Goal: Transaction & Acquisition: Book appointment/travel/reservation

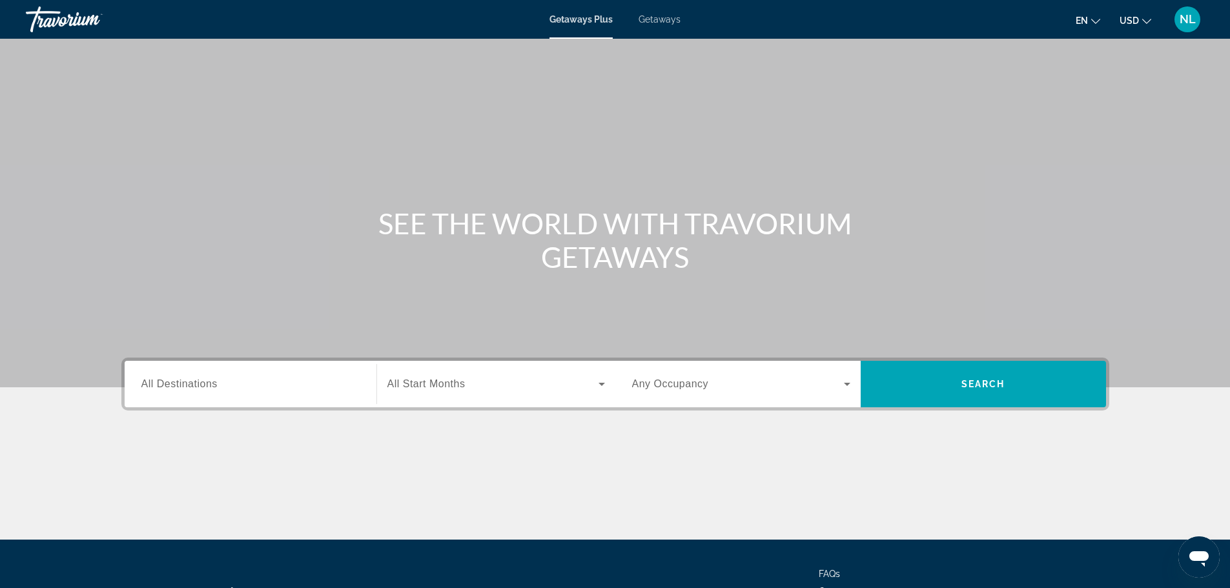
click at [201, 378] on span "All Destinations" at bounding box center [179, 383] width 76 height 11
click at [201, 378] on input "Destination All Destinations" at bounding box center [250, 384] width 218 height 15
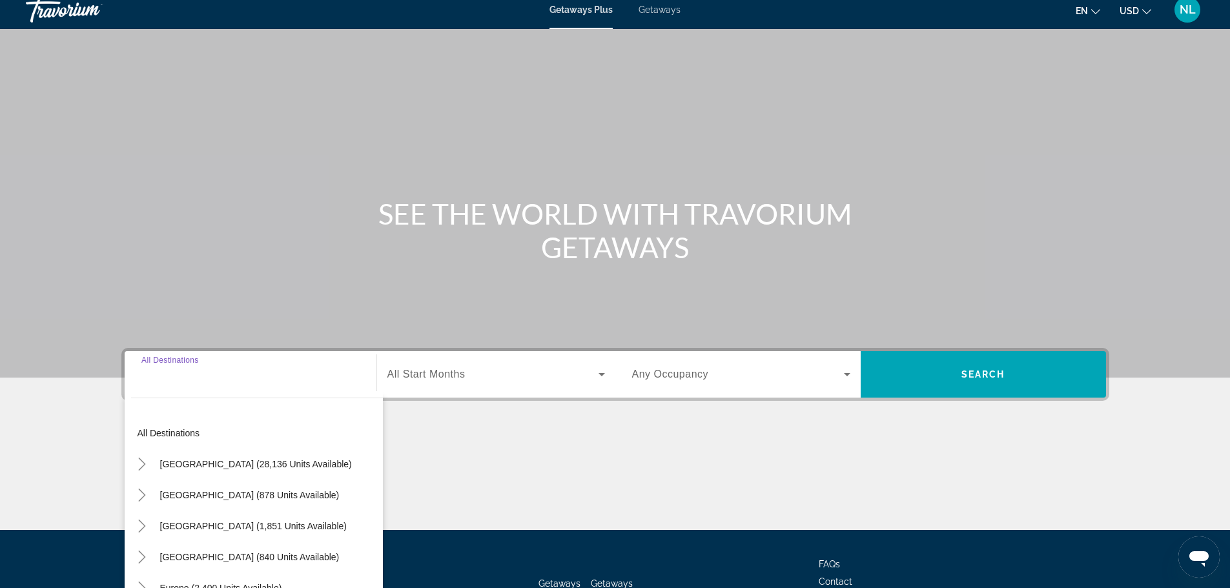
scroll to position [110, 0]
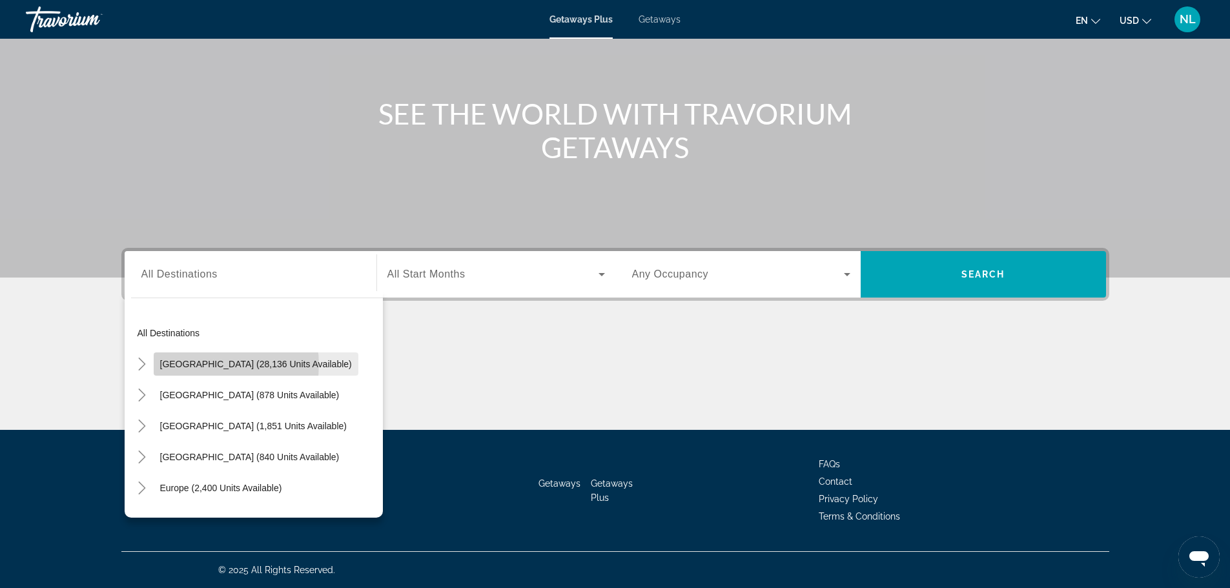
click at [218, 365] on span "United States (28,136 units available)" at bounding box center [256, 364] width 192 height 10
type input "**********"
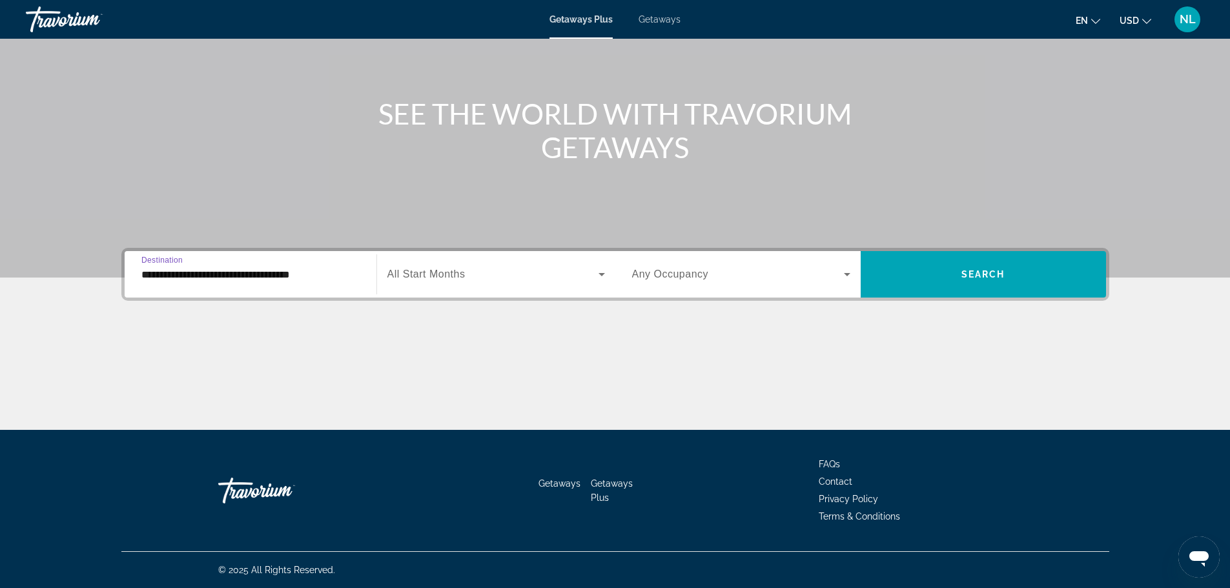
click at [475, 273] on span "Search widget" at bounding box center [492, 274] width 211 height 15
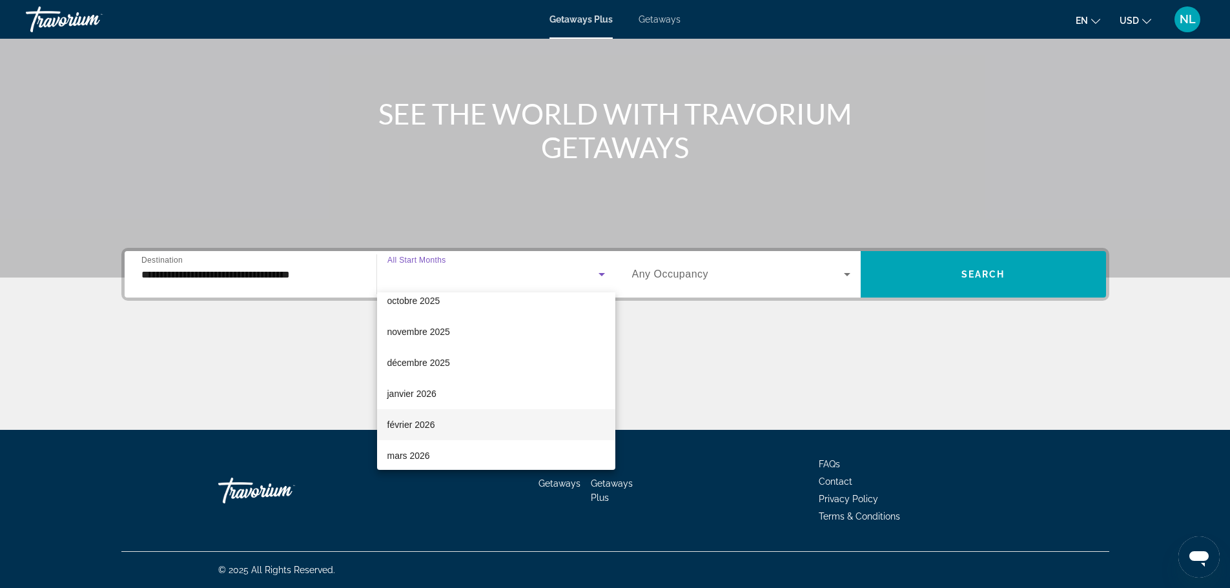
scroll to position [65, 0]
click at [420, 440] on span "mars 2026" at bounding box center [408, 434] width 43 height 15
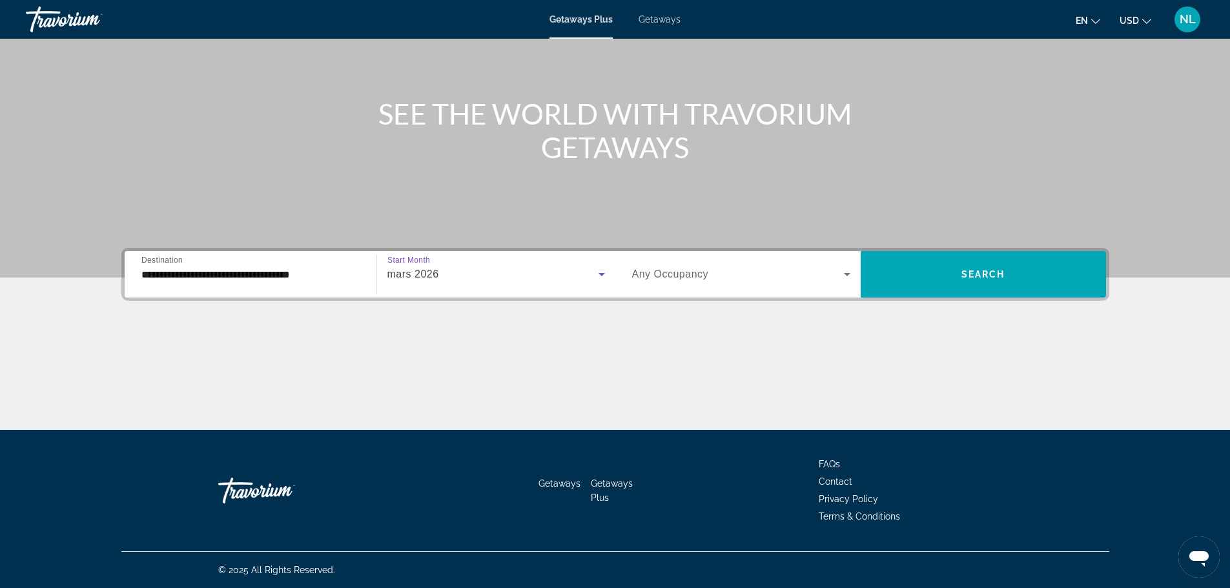
click at [693, 271] on span "Any Occupancy" at bounding box center [670, 274] width 77 height 11
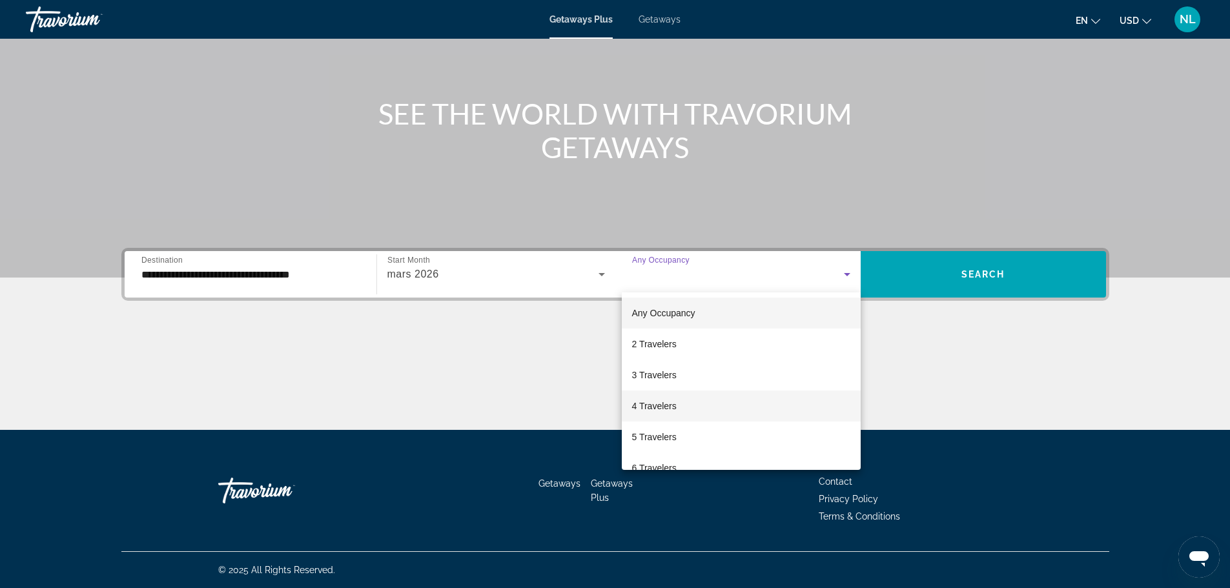
click at [667, 413] on span "4 Travelers" at bounding box center [654, 405] width 45 height 15
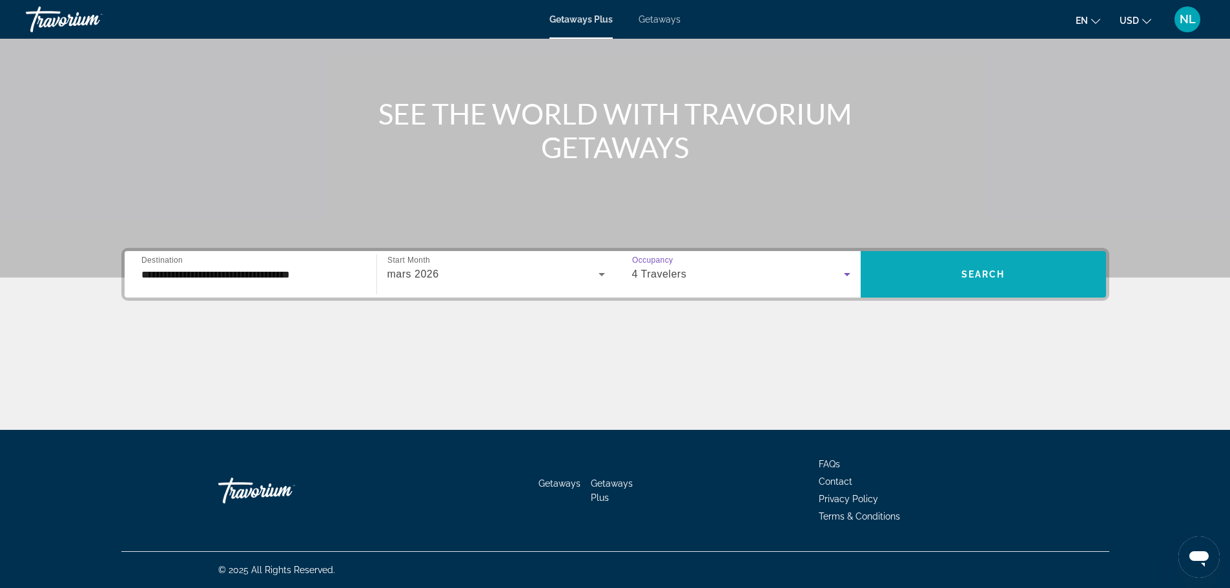
click at [942, 267] on span "Search widget" at bounding box center [983, 274] width 245 height 31
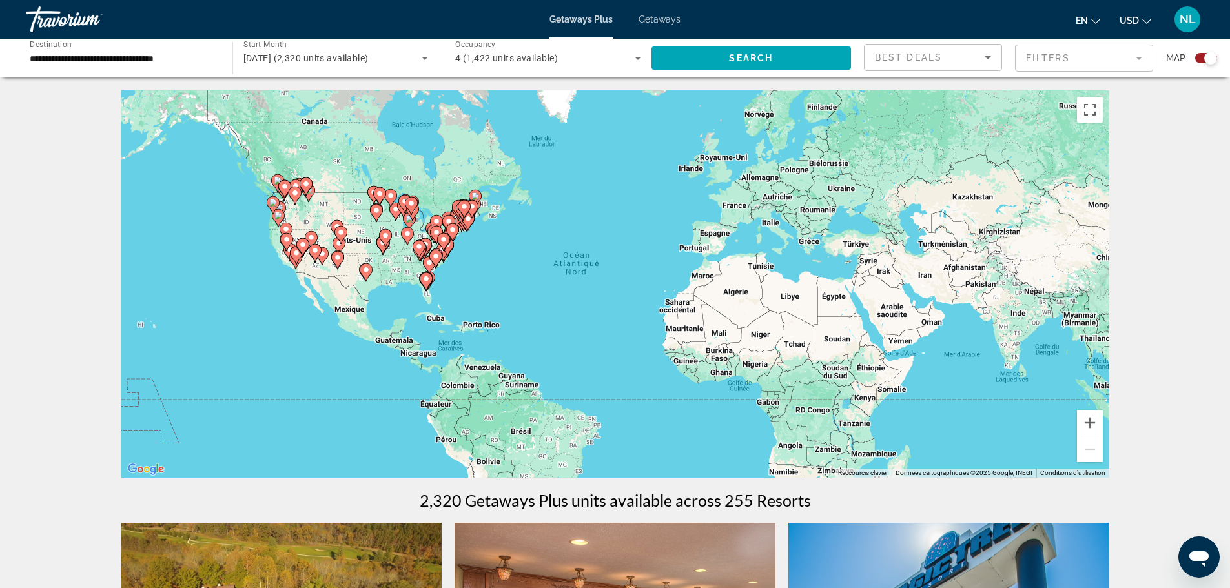
click at [165, 56] on input "**********" at bounding box center [123, 58] width 186 height 15
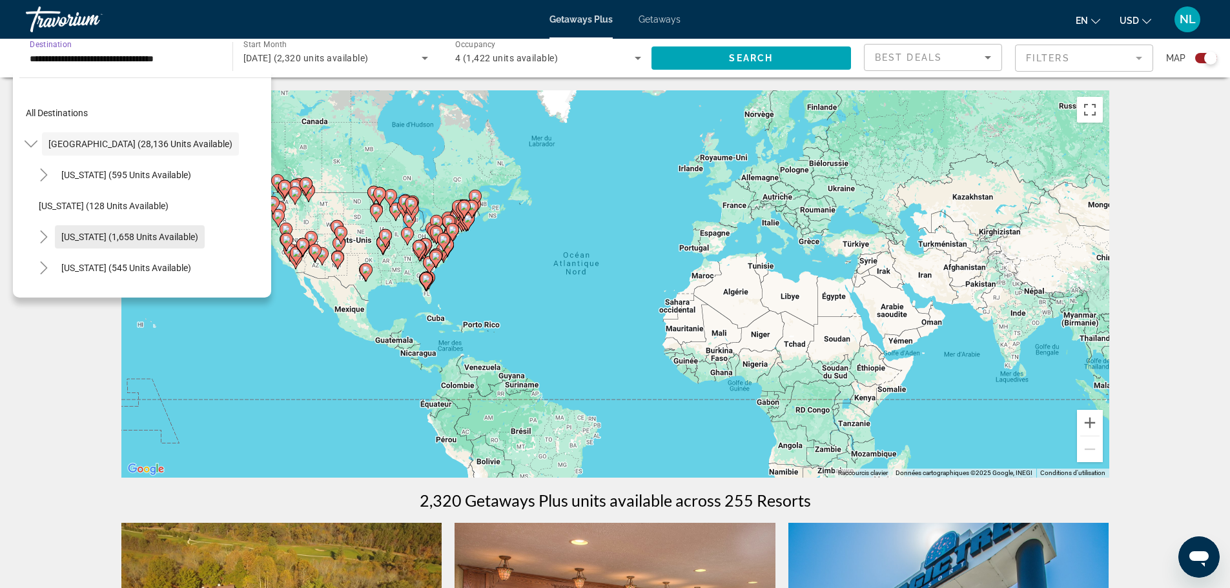
click at [92, 238] on span "California (1,658 units available)" at bounding box center [129, 237] width 137 height 10
type input "**********"
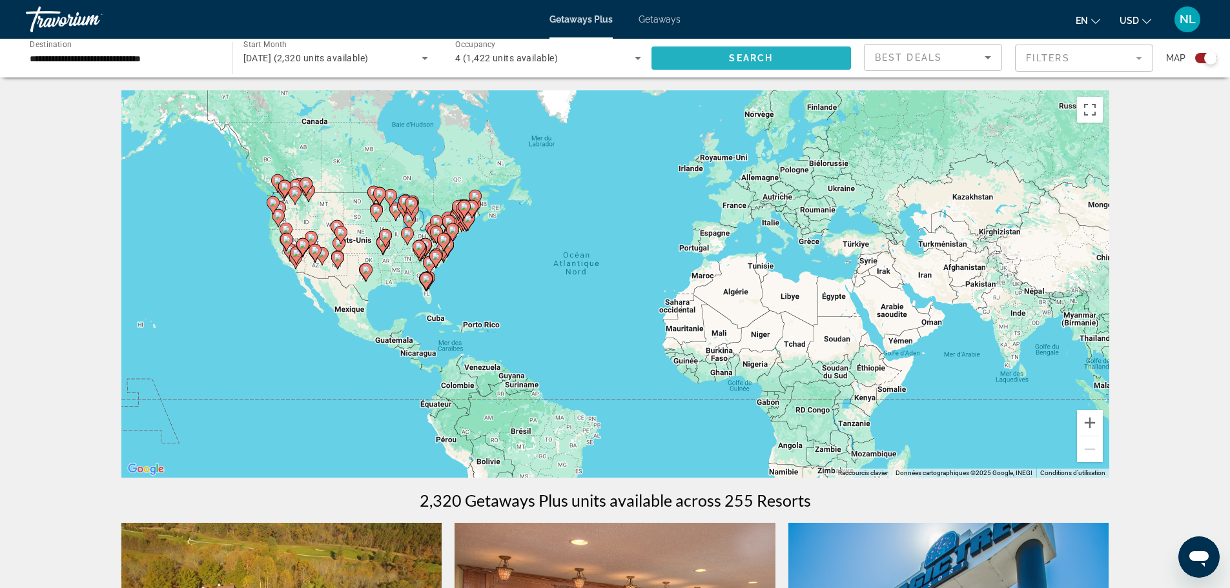
click at [739, 57] on span "Search" at bounding box center [751, 58] width 44 height 10
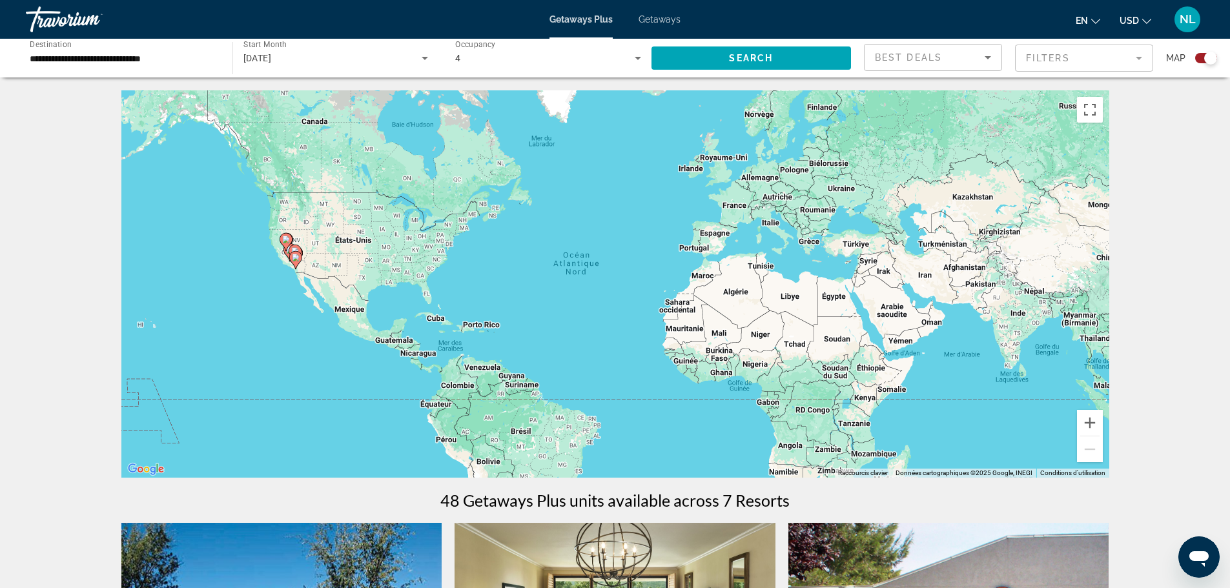
click at [109, 58] on input "**********" at bounding box center [123, 58] width 186 height 15
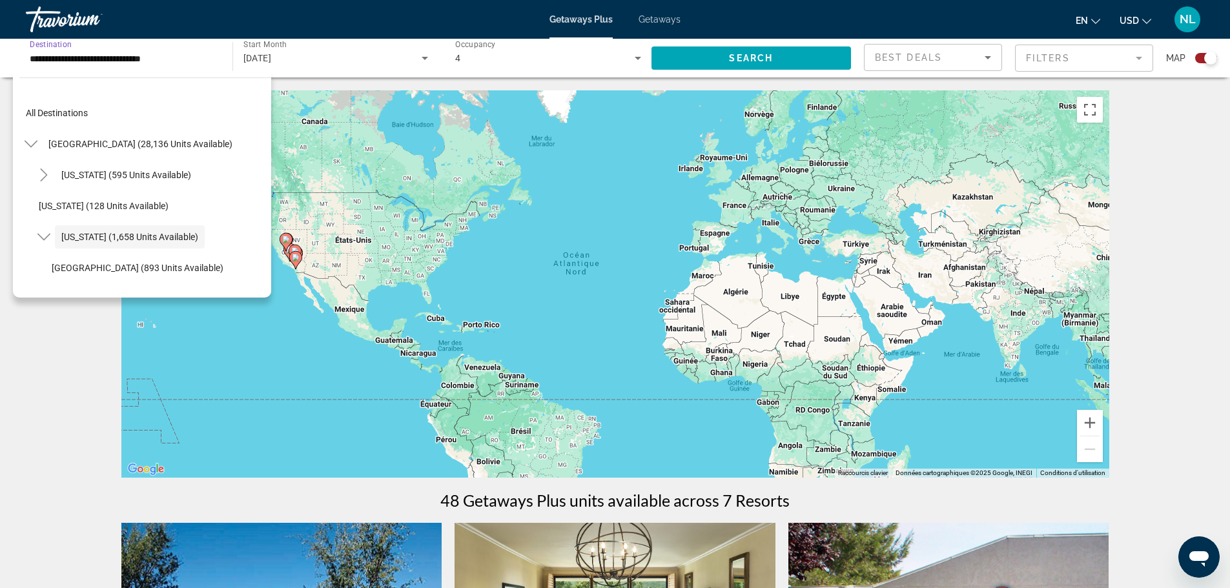
scroll to position [46, 0]
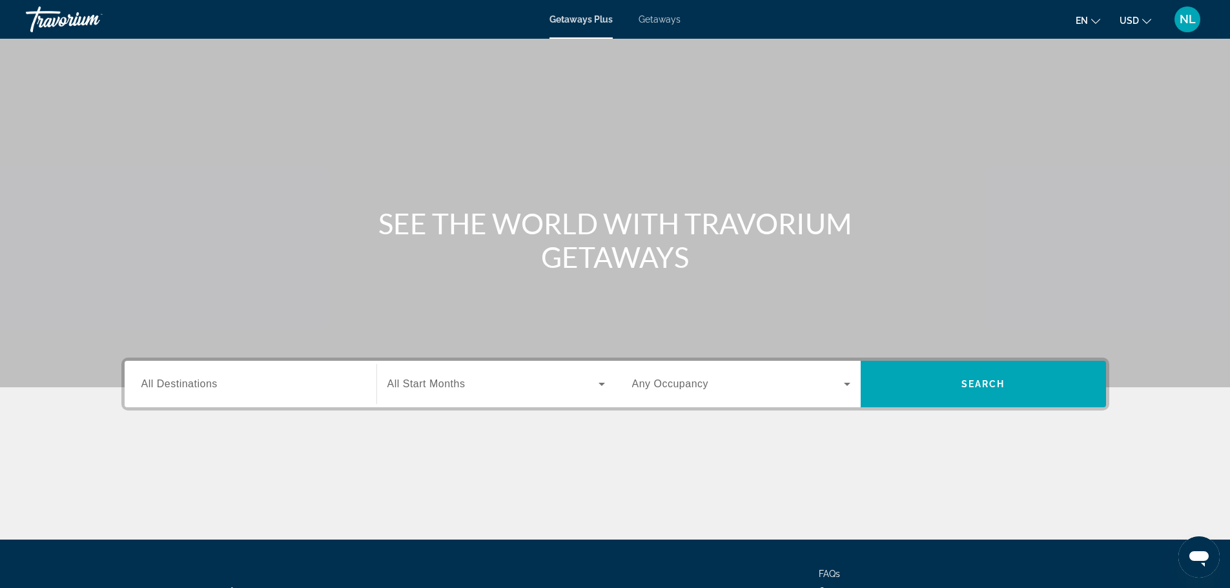
click at [670, 21] on span "Getaways" at bounding box center [660, 19] width 42 height 10
click at [249, 382] on input "Destination All Destinations" at bounding box center [250, 384] width 218 height 15
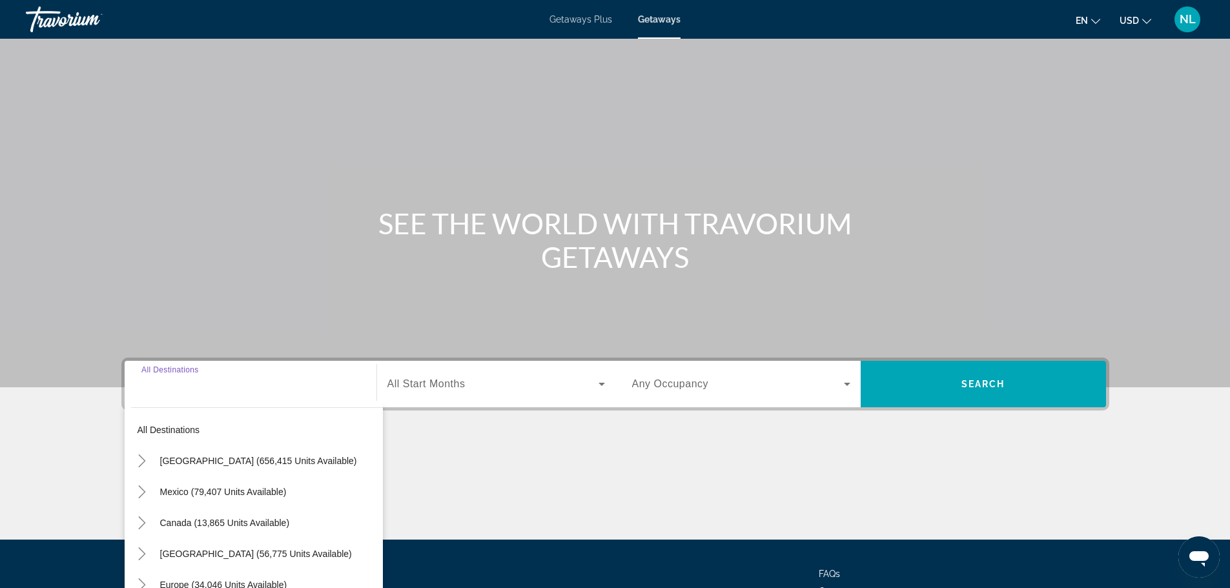
scroll to position [110, 0]
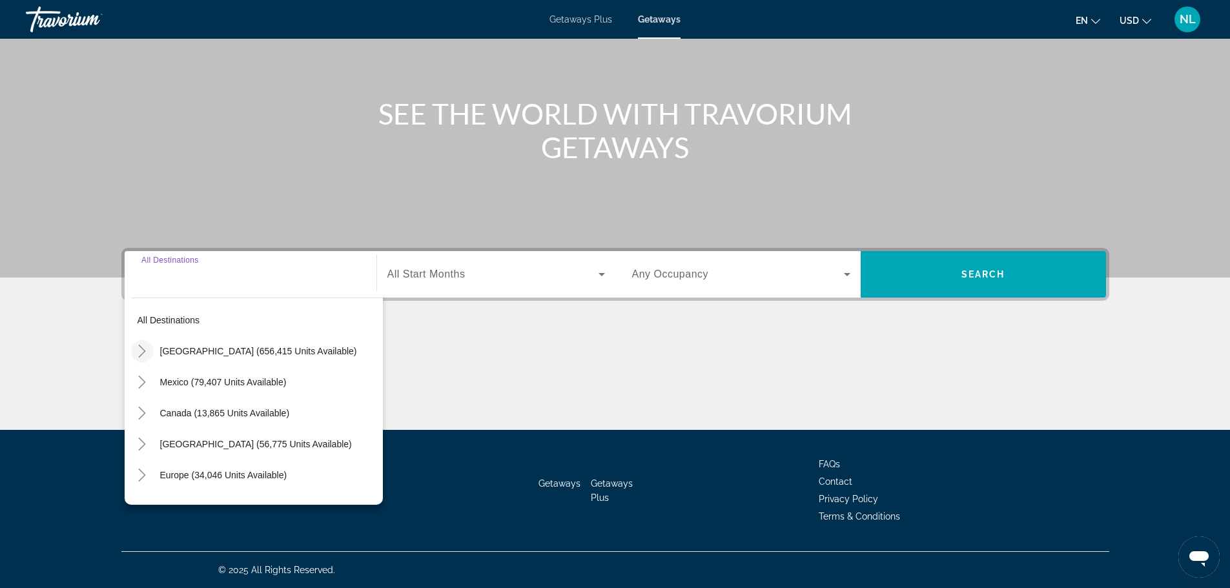
click at [143, 354] on icon "Toggle United States (656,415 units available)" at bounding box center [142, 351] width 13 height 13
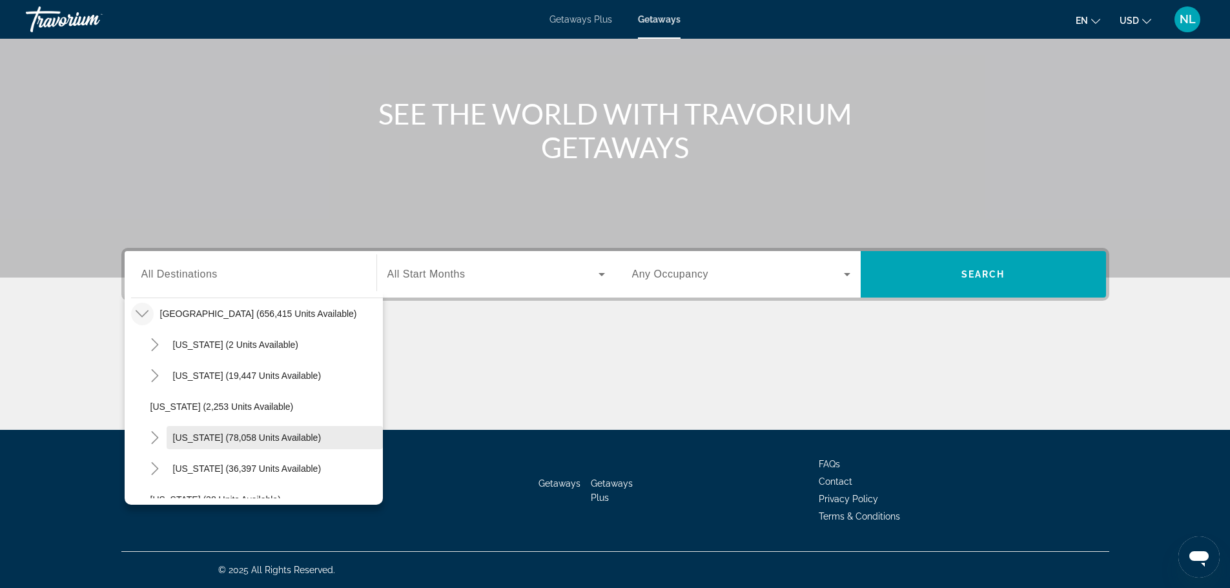
click at [198, 441] on span "California (78,058 units available)" at bounding box center [247, 438] width 149 height 10
type input "**********"
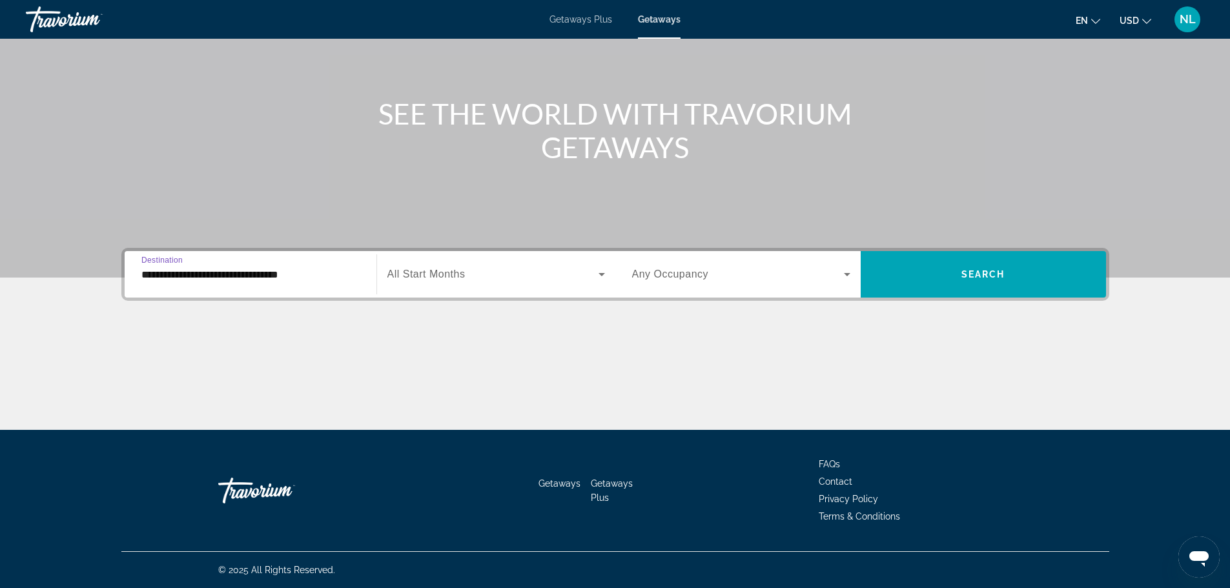
click at [473, 286] on div "Search widget" at bounding box center [496, 274] width 218 height 36
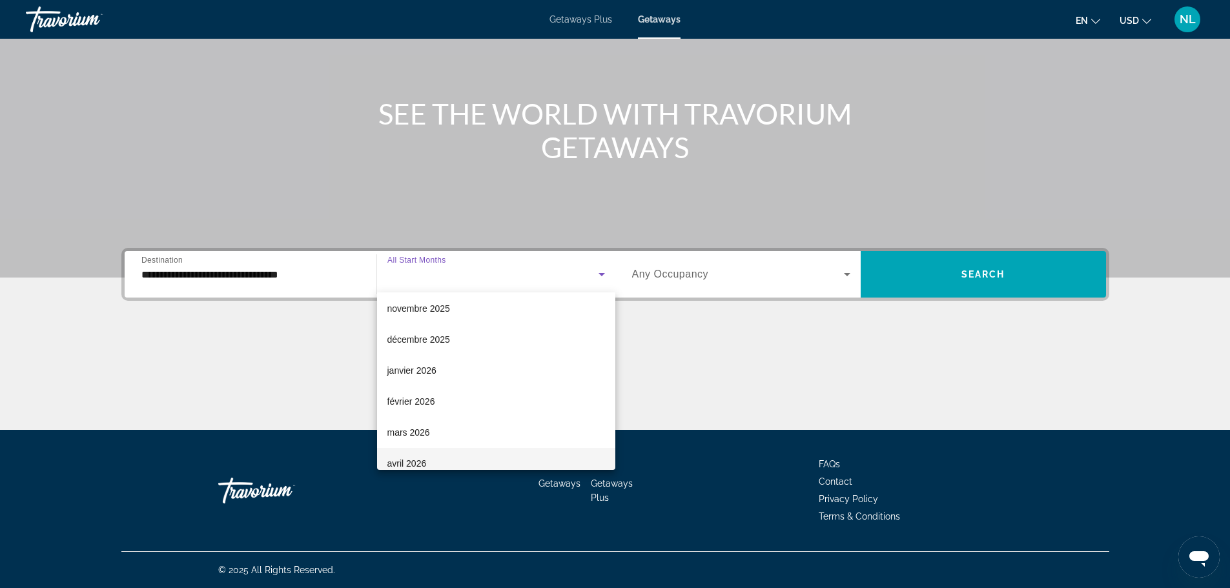
scroll to position [129, 0]
click at [430, 371] on mat-option "mars 2026" at bounding box center [496, 369] width 238 height 31
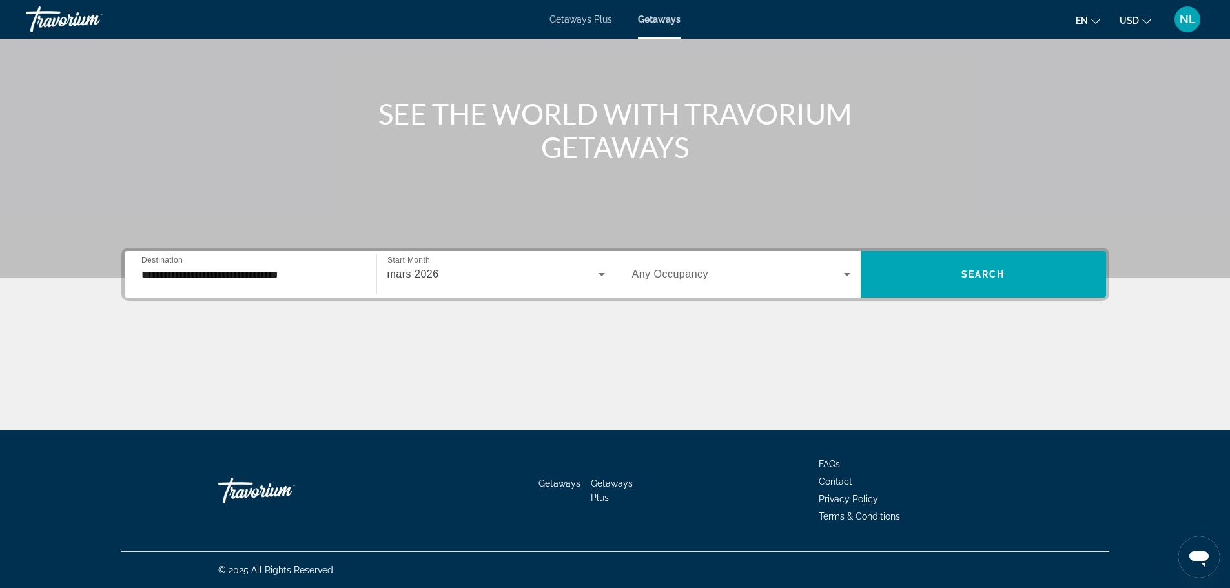
click at [691, 269] on span "Any Occupancy" at bounding box center [670, 274] width 77 height 11
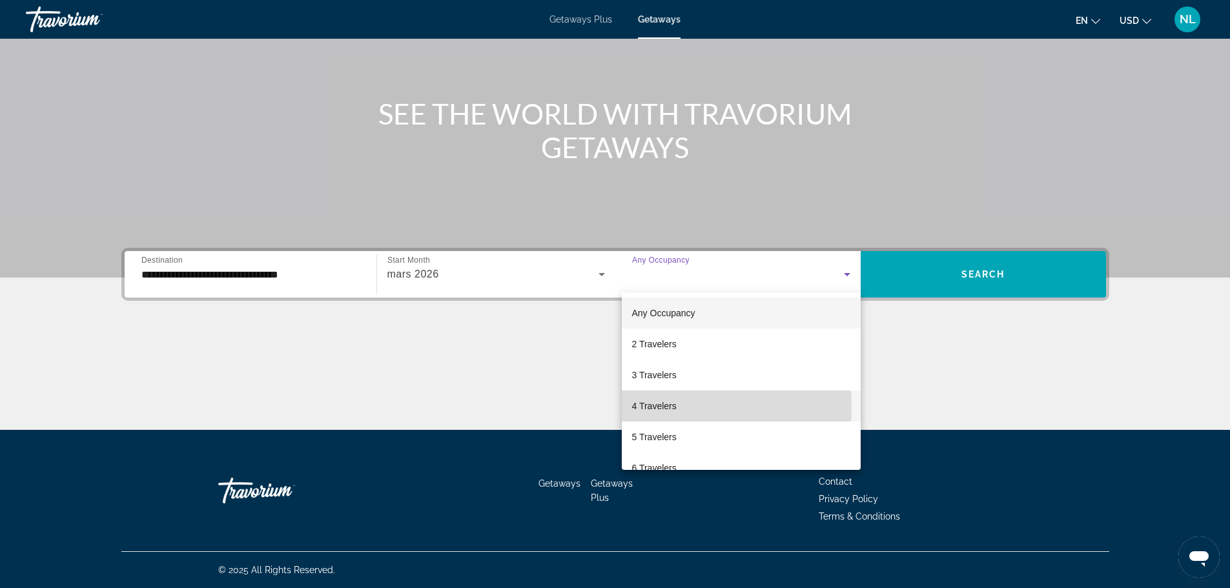
click at [661, 407] on span "4 Travelers" at bounding box center [654, 405] width 45 height 15
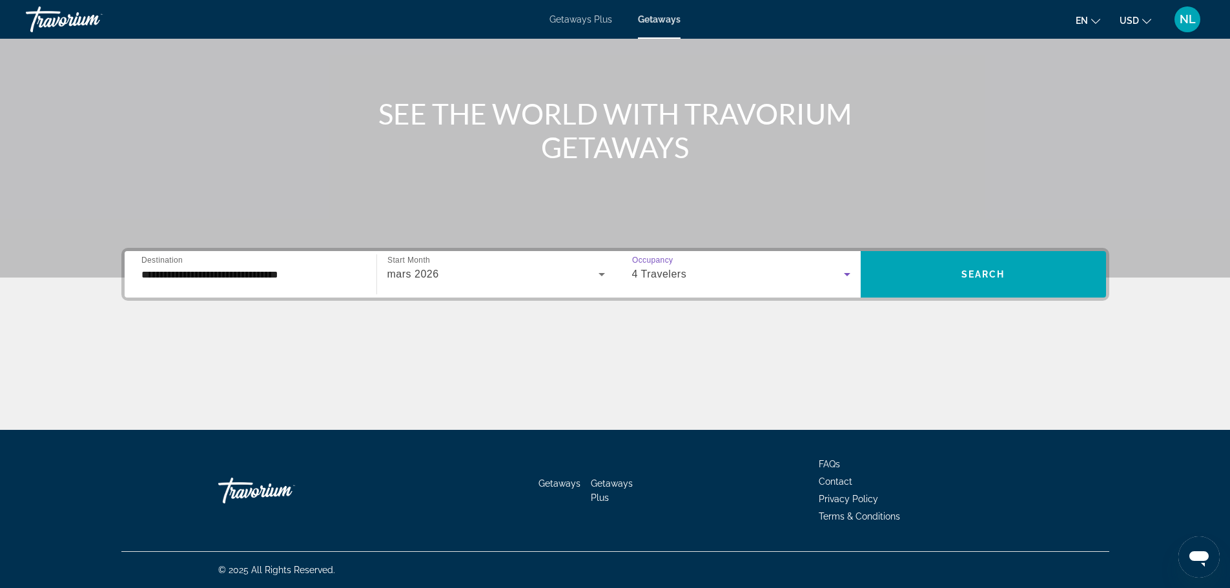
click at [812, 272] on div "4 Travelers" at bounding box center [738, 274] width 212 height 15
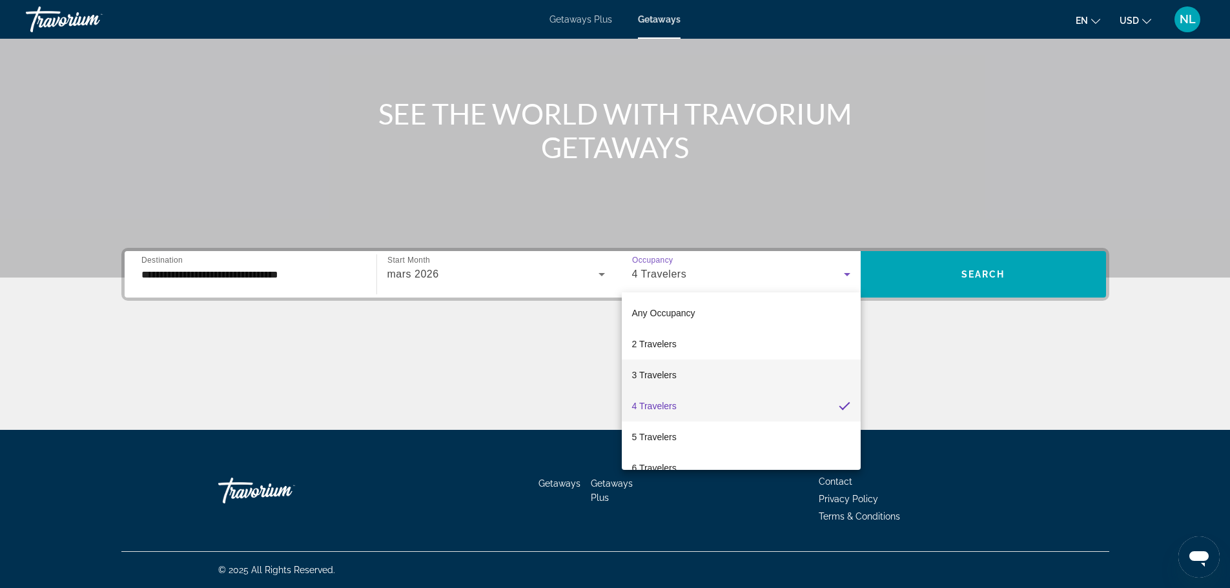
click at [671, 369] on span "3 Travelers" at bounding box center [654, 374] width 45 height 15
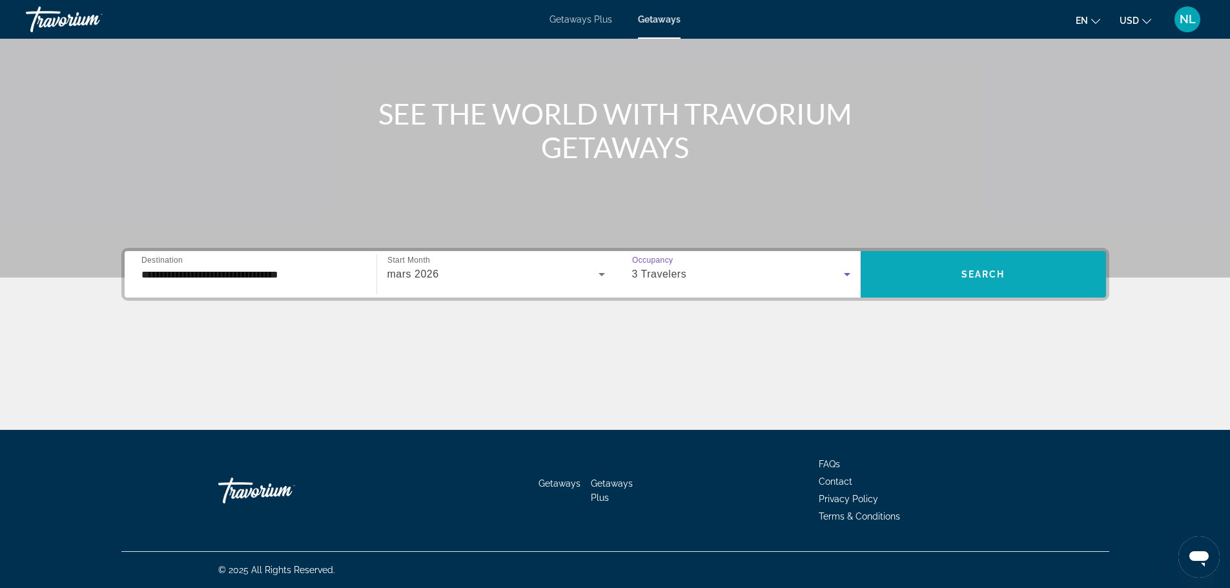
click at [944, 275] on span "Search widget" at bounding box center [983, 274] width 245 height 31
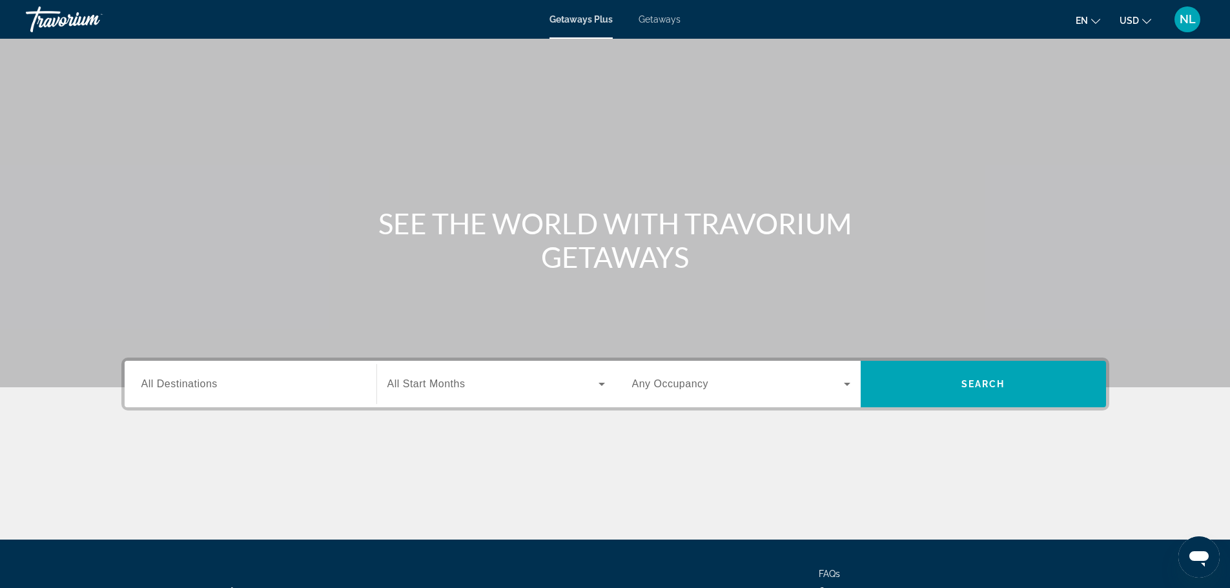
click at [657, 15] on span "Getaways" at bounding box center [660, 19] width 42 height 10
click at [280, 392] on div "Search widget" at bounding box center [250, 384] width 218 height 37
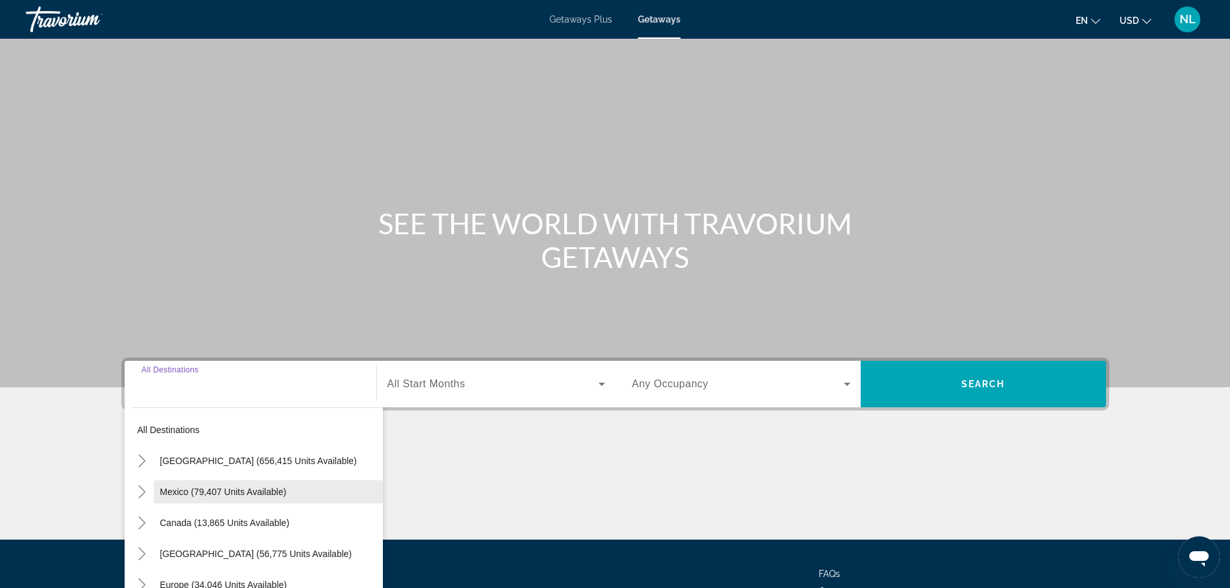
scroll to position [110, 0]
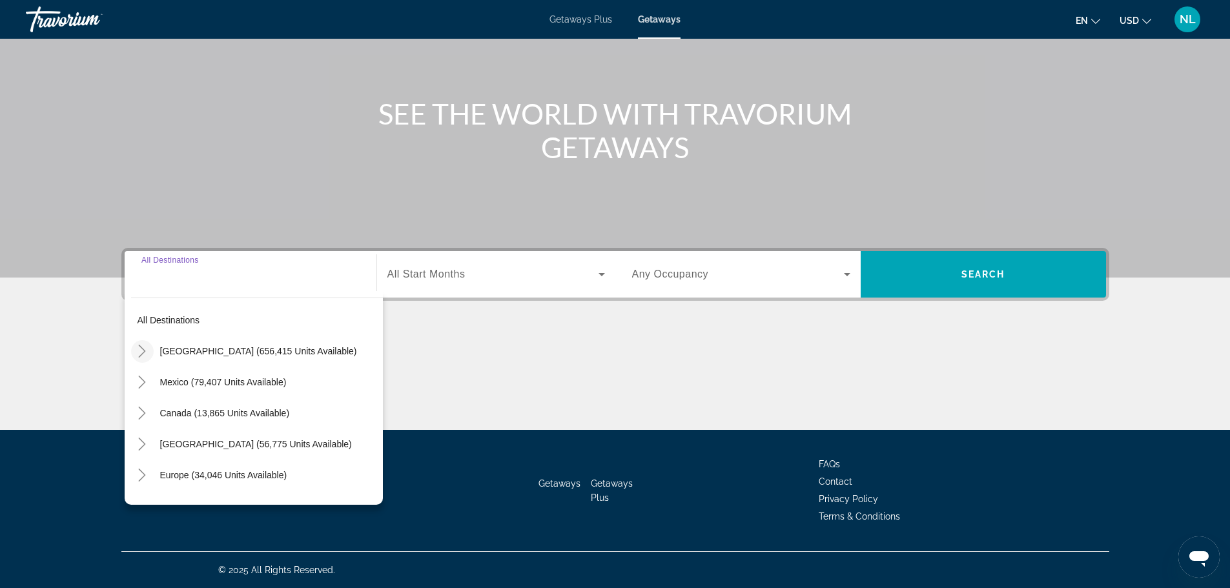
click at [141, 351] on icon "Toggle United States (656,415 units available)" at bounding box center [142, 351] width 13 height 13
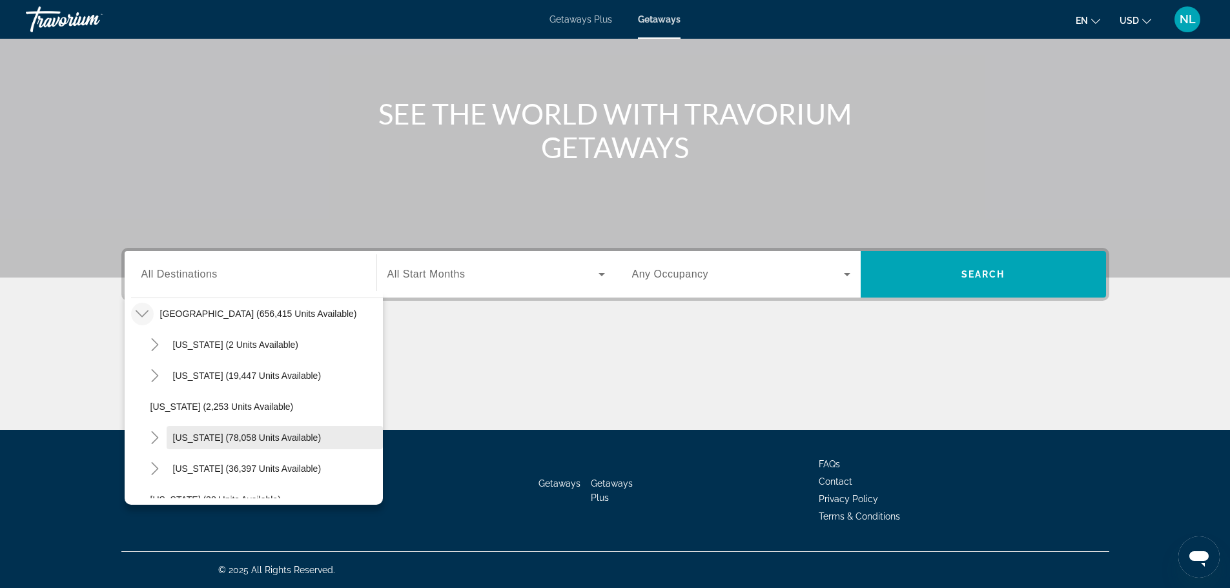
click at [196, 438] on span "California (78,058 units available)" at bounding box center [247, 438] width 149 height 10
type input "**********"
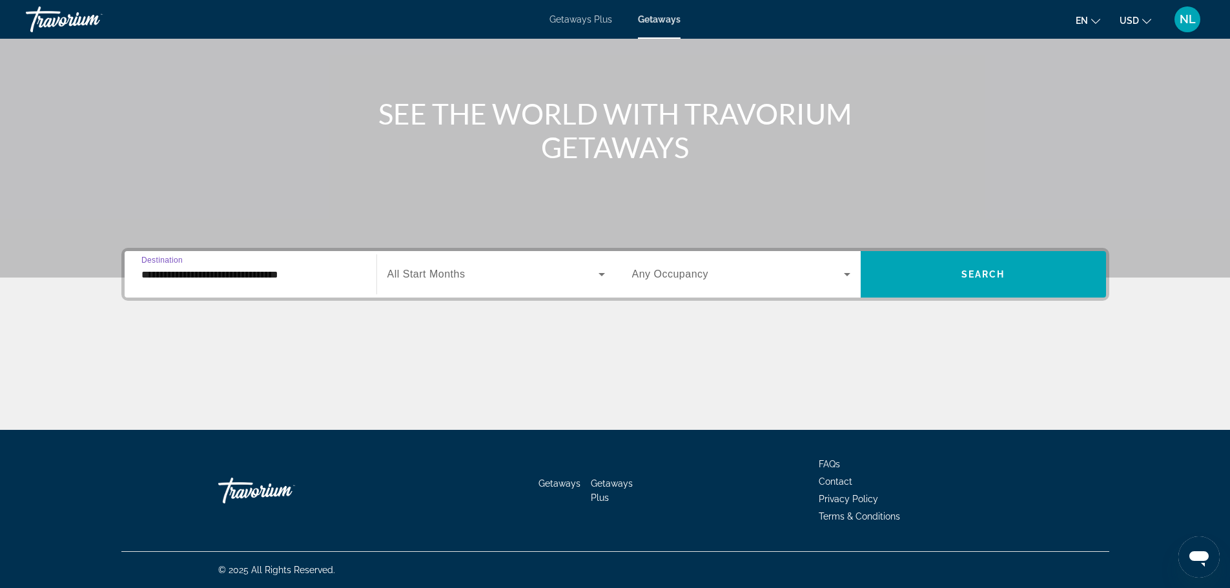
click at [454, 271] on span "All Start Months" at bounding box center [426, 274] width 78 height 11
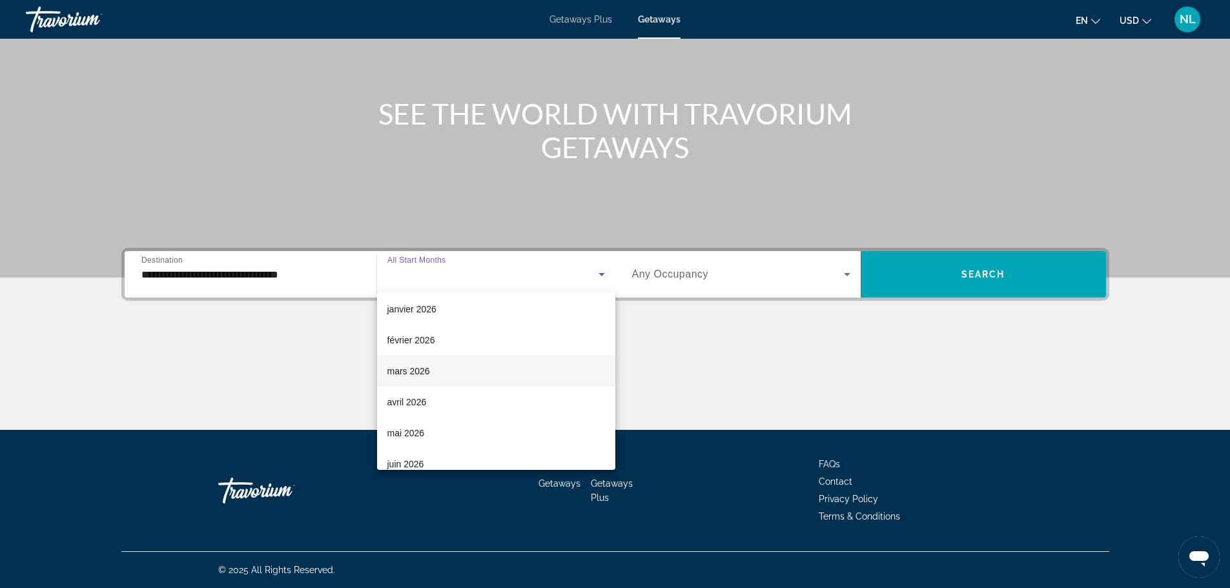
scroll to position [129, 0]
click at [438, 371] on mat-option "mars 2026" at bounding box center [496, 369] width 238 height 31
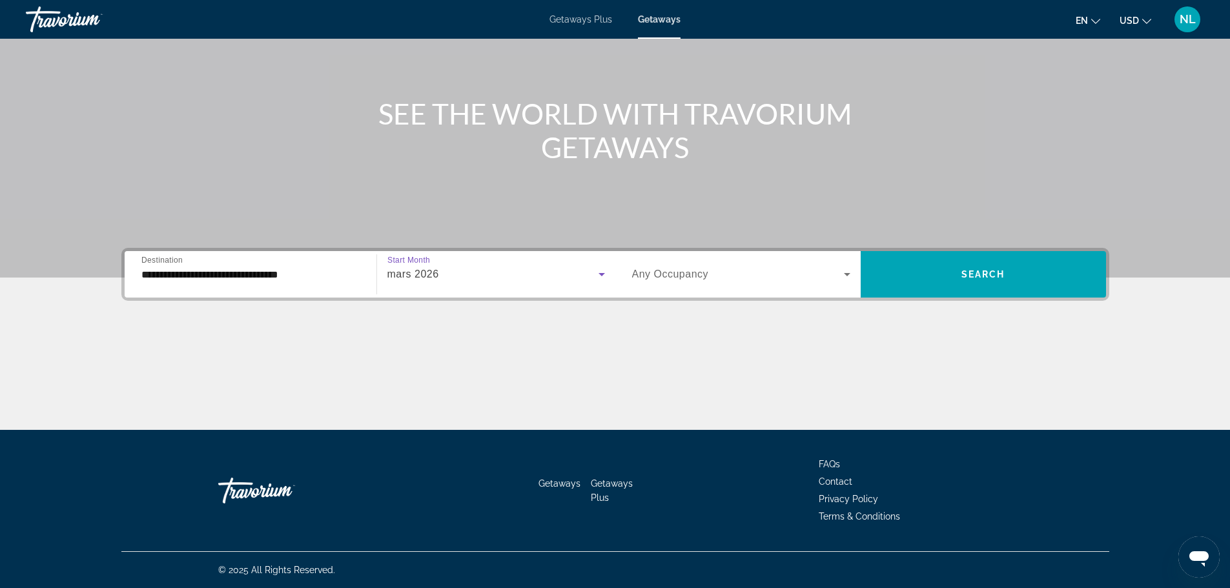
click at [650, 267] on span "Search widget" at bounding box center [738, 274] width 212 height 15
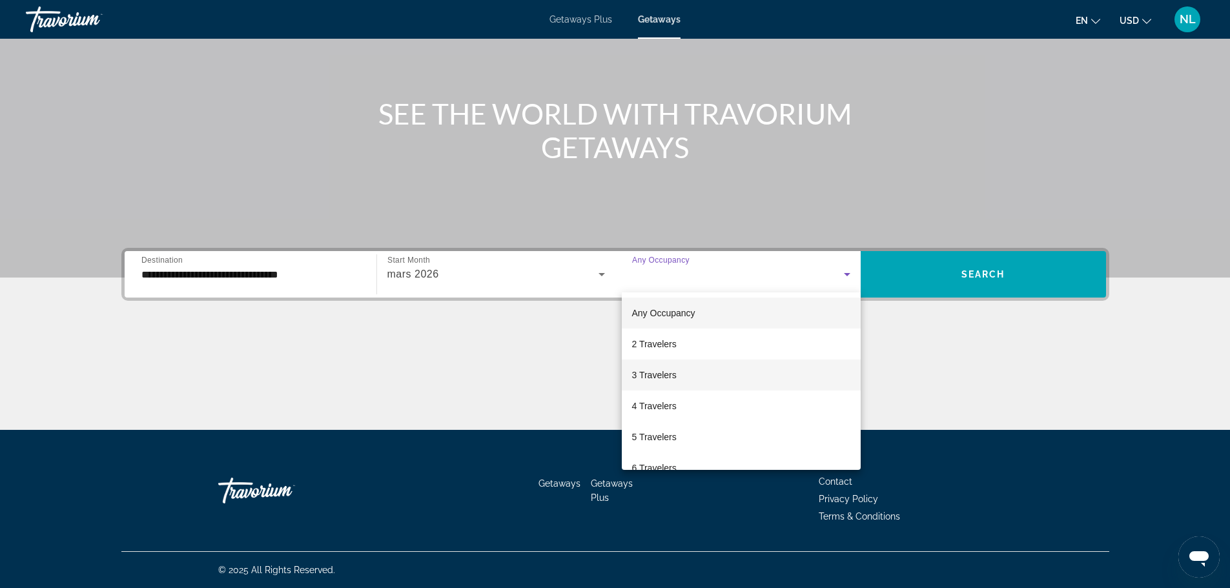
click at [677, 373] on mat-option "3 Travelers" at bounding box center [741, 375] width 239 height 31
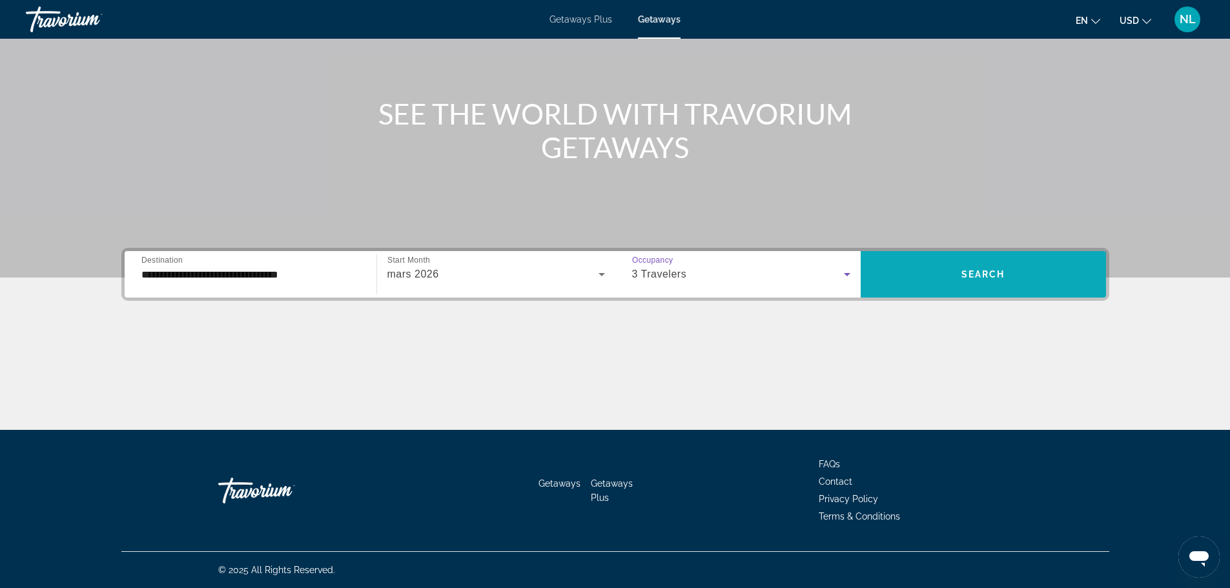
click at [968, 269] on span "Search widget" at bounding box center [983, 274] width 245 height 31
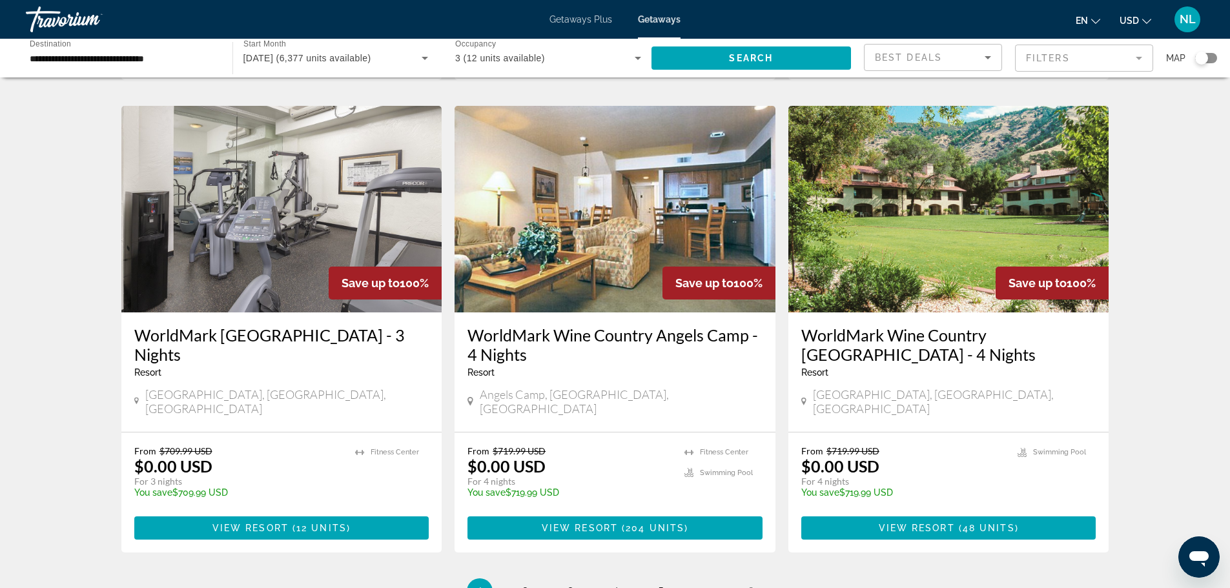
scroll to position [1485, 0]
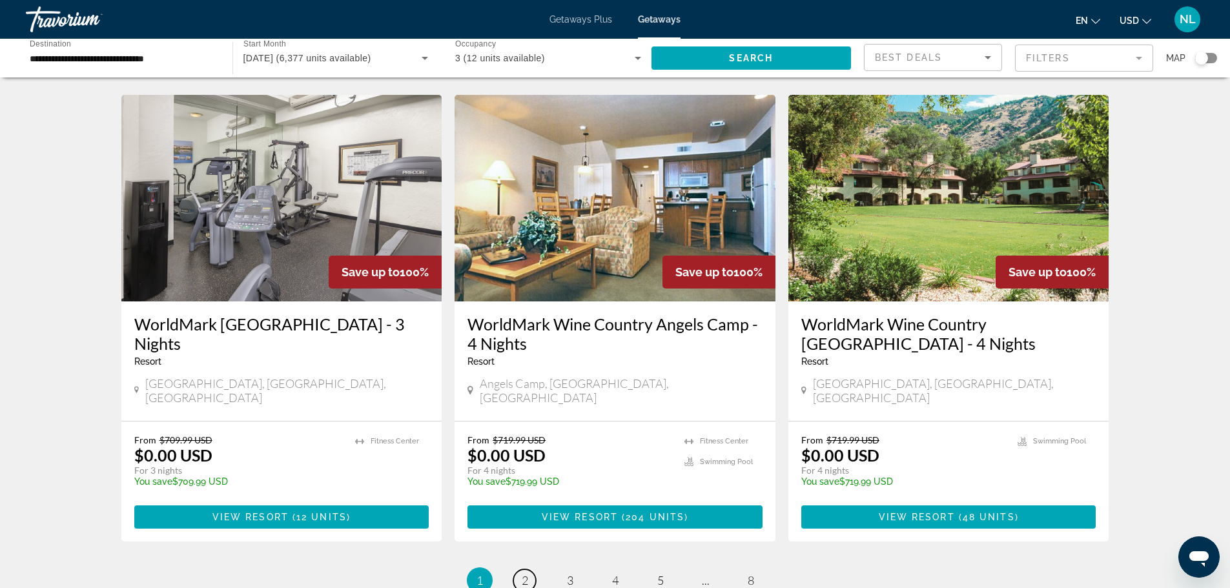
click at [520, 569] on link "page 2" at bounding box center [524, 580] width 23 height 23
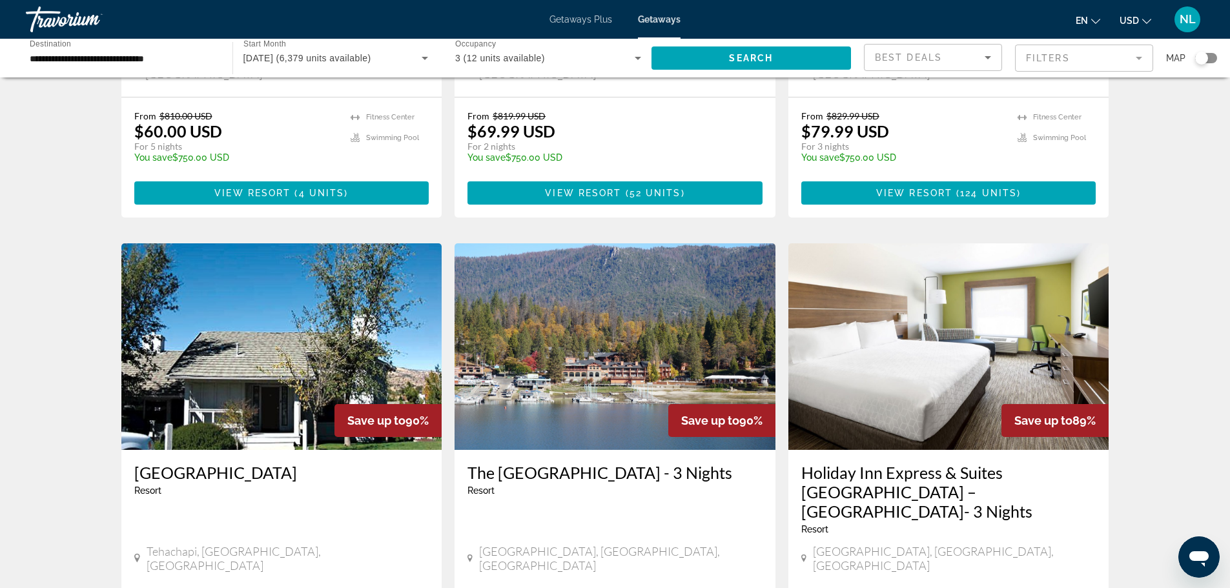
scroll to position [1485, 0]
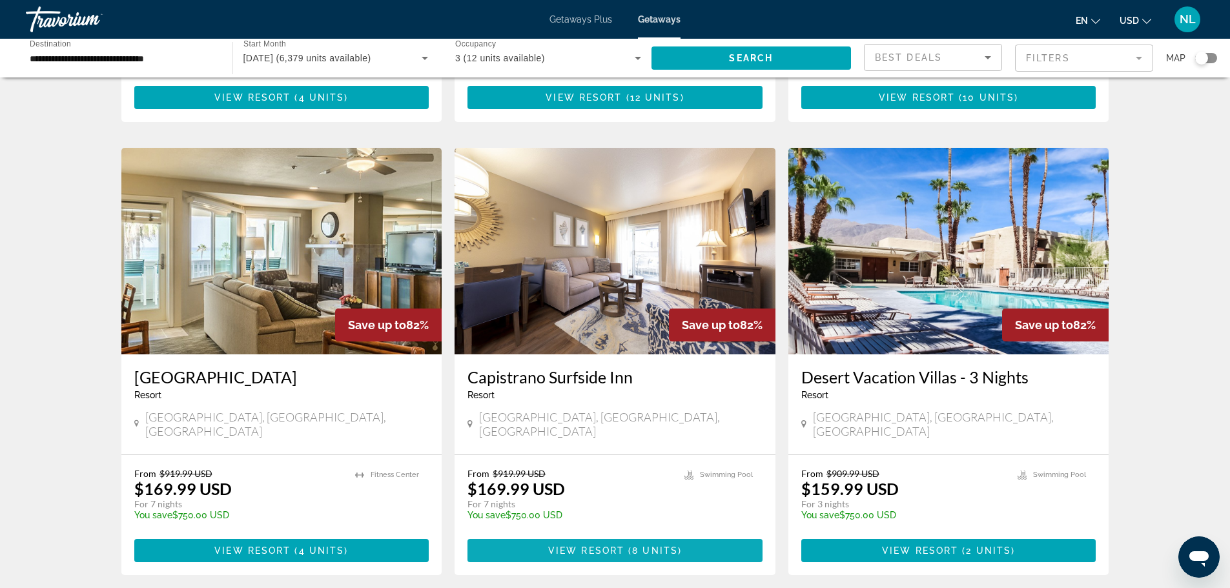
scroll to position [1485, 0]
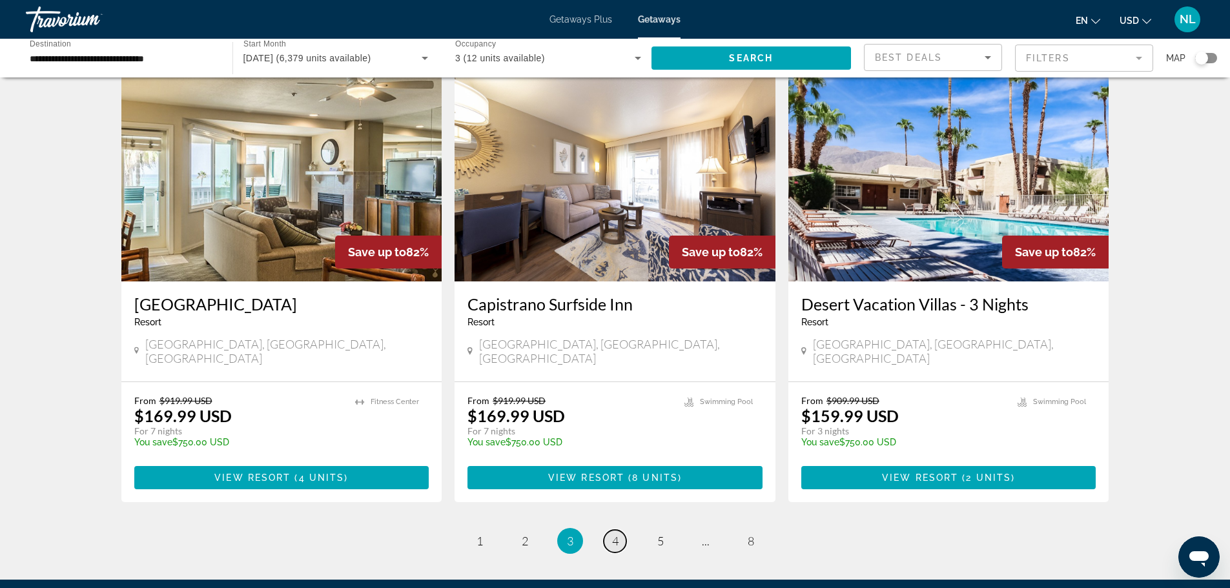
click at [610, 530] on link "page 4" at bounding box center [615, 541] width 23 height 23
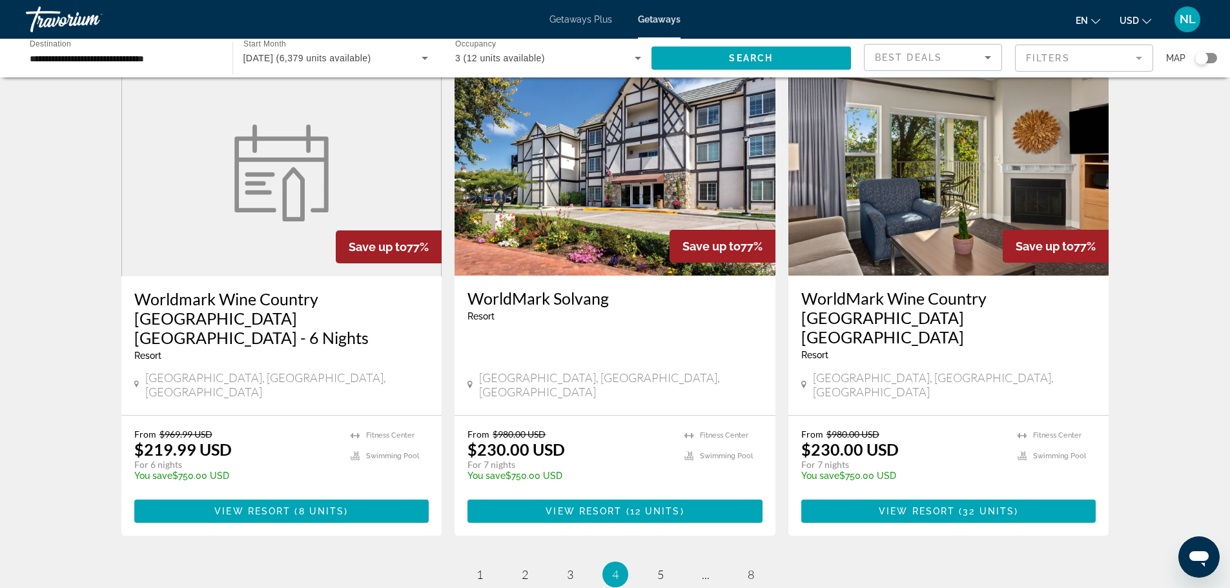
scroll to position [1540, 0]
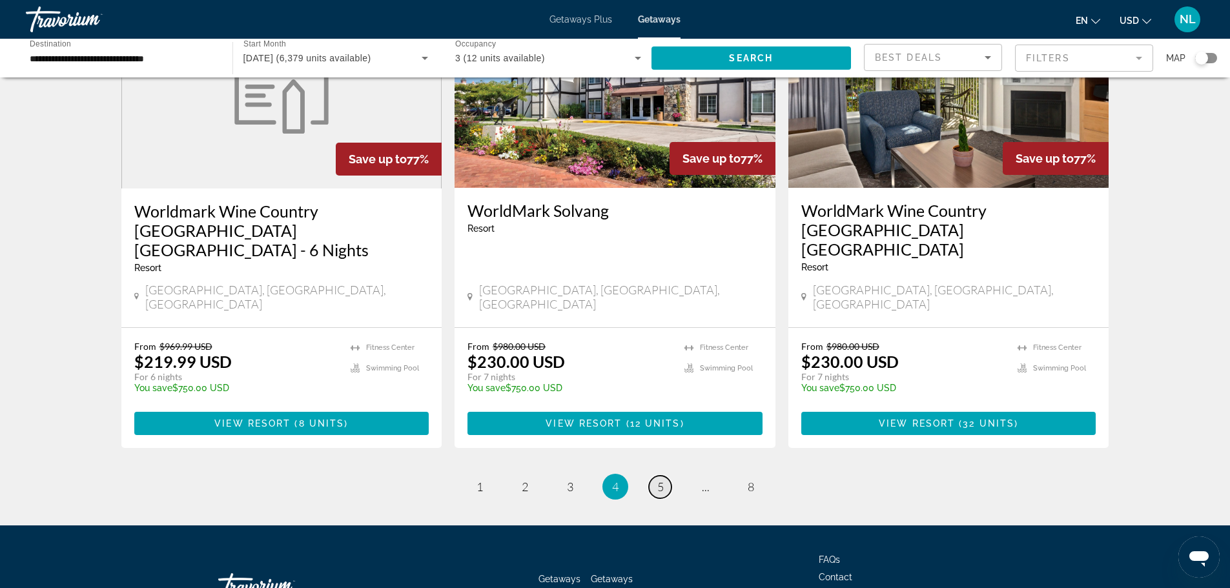
click at [661, 480] on span "5" at bounding box center [660, 487] width 6 height 14
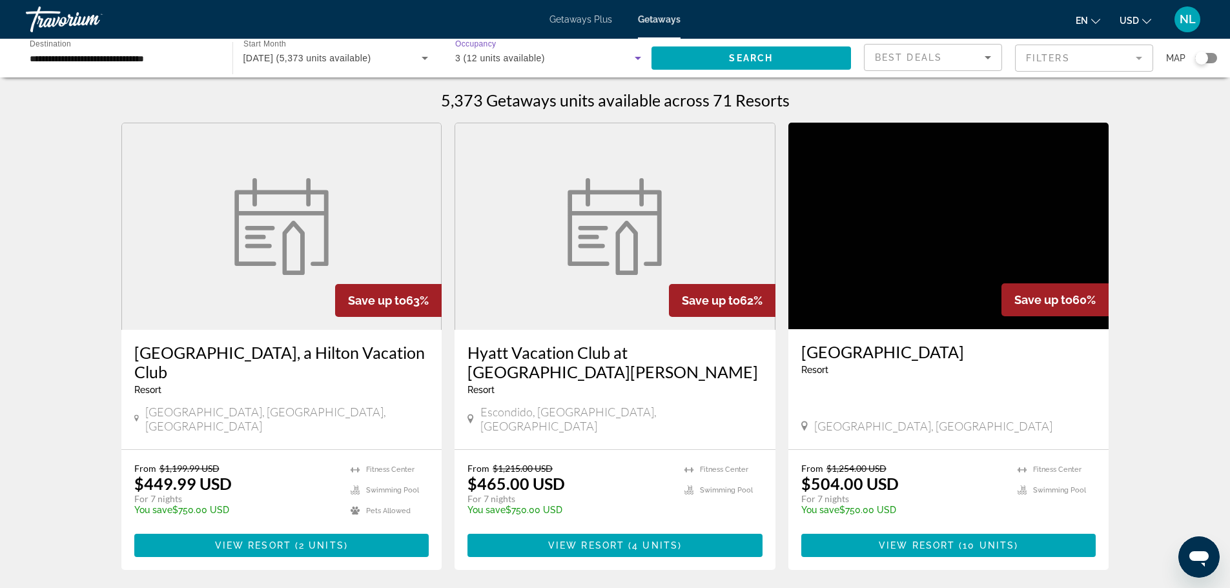
click at [502, 52] on div "3 (12 units available)" at bounding box center [544, 57] width 179 height 15
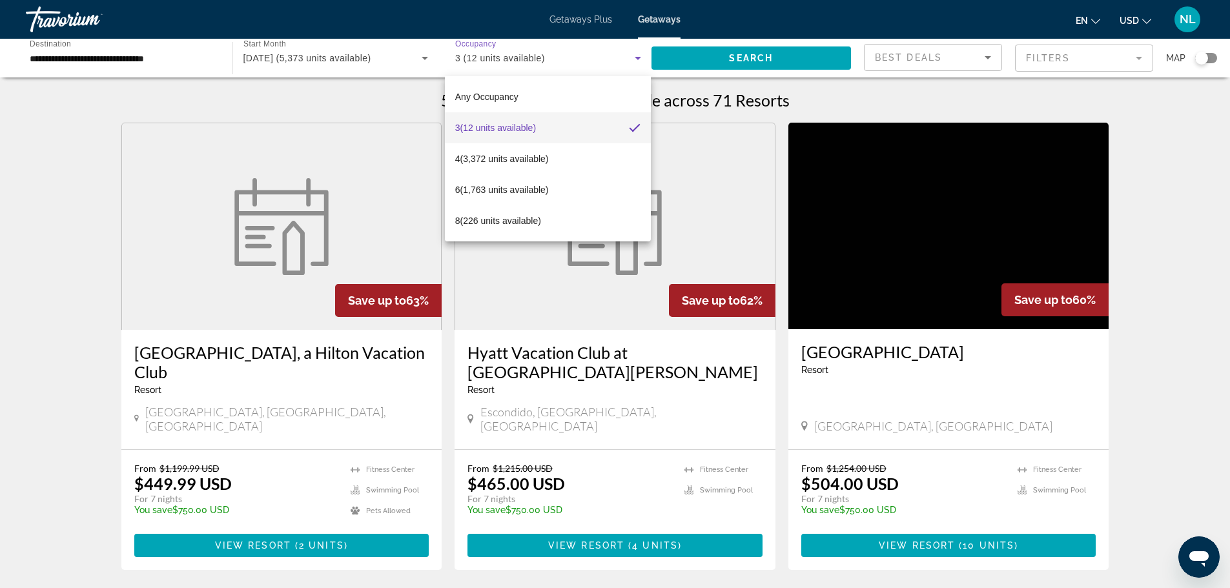
click at [127, 52] on div at bounding box center [615, 294] width 1230 height 588
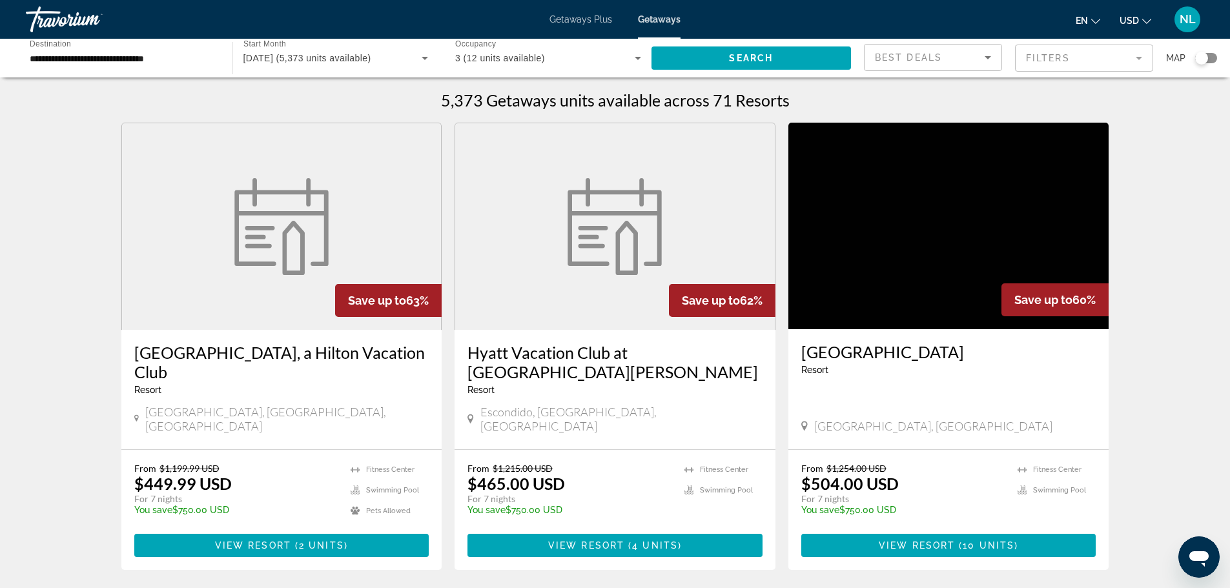
click at [574, 20] on span "Getaways Plus" at bounding box center [580, 19] width 63 height 10
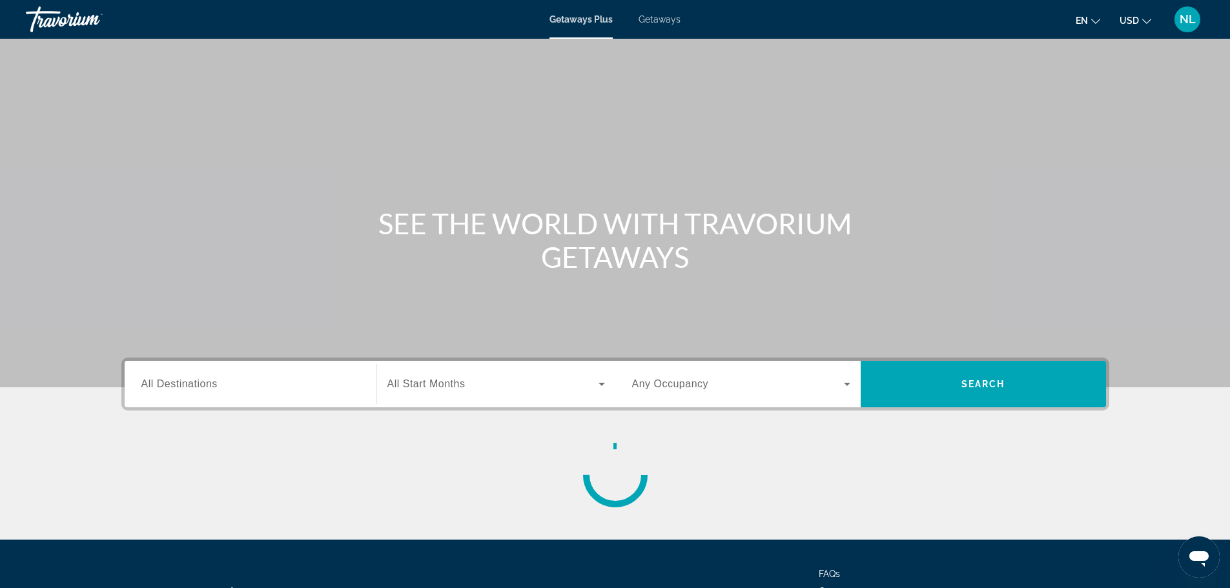
click at [220, 396] on div "Search widget" at bounding box center [250, 384] width 218 height 37
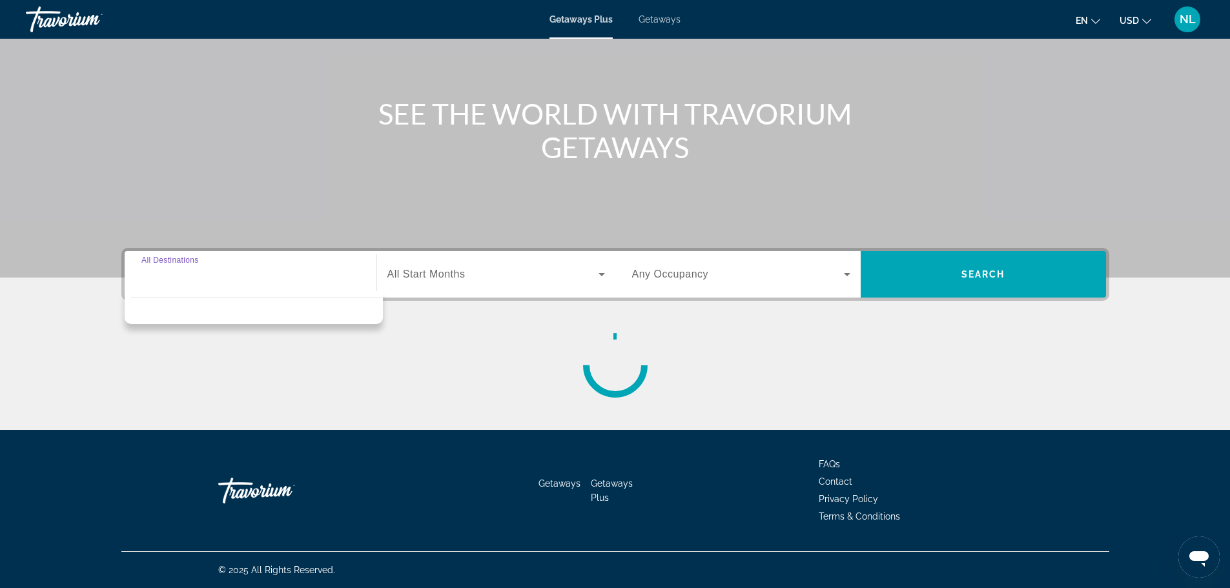
click at [466, 278] on span "Search widget" at bounding box center [492, 274] width 211 height 15
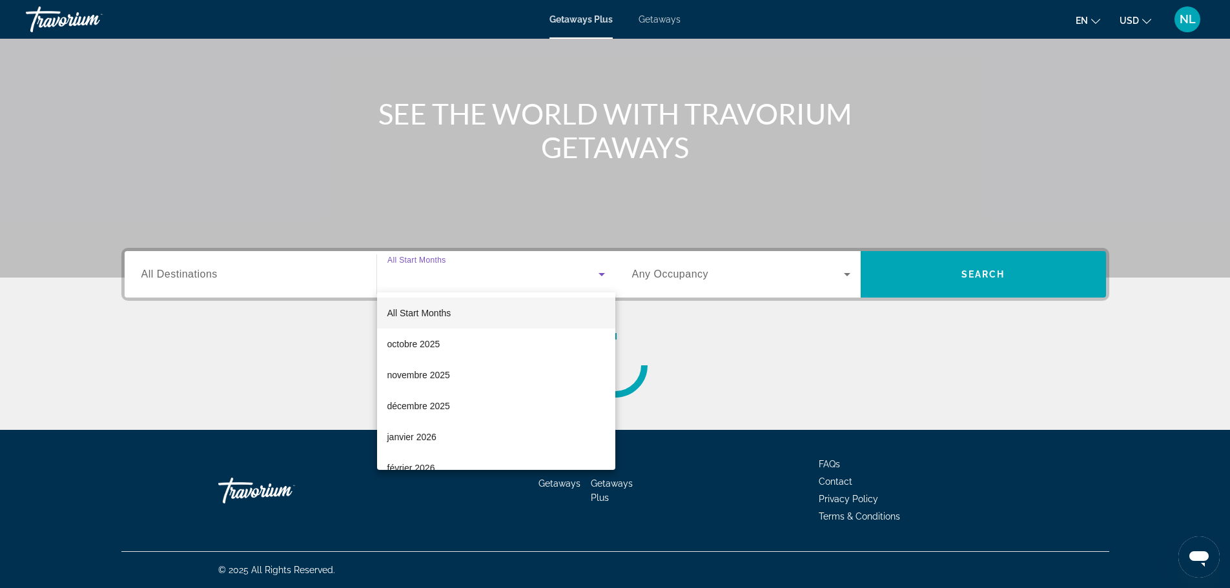
click at [282, 276] on div at bounding box center [615, 294] width 1230 height 588
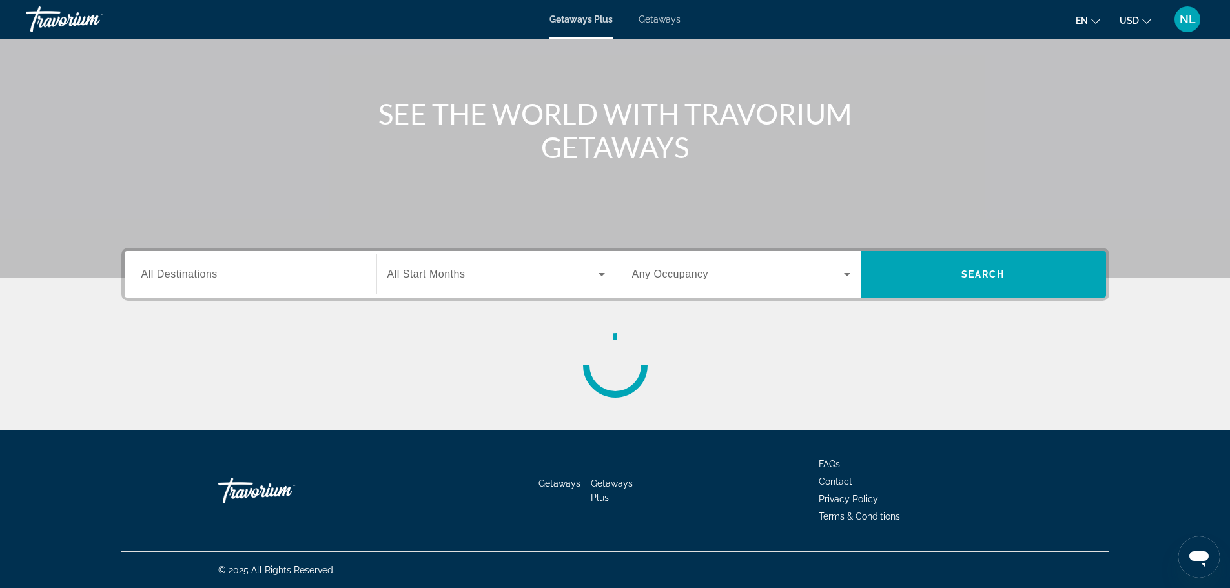
click at [185, 271] on span "All Destinations" at bounding box center [179, 274] width 76 height 11
click at [185, 271] on input "Destination All Destinations" at bounding box center [250, 274] width 218 height 15
click at [431, 269] on span "All Start Months" at bounding box center [426, 274] width 78 height 11
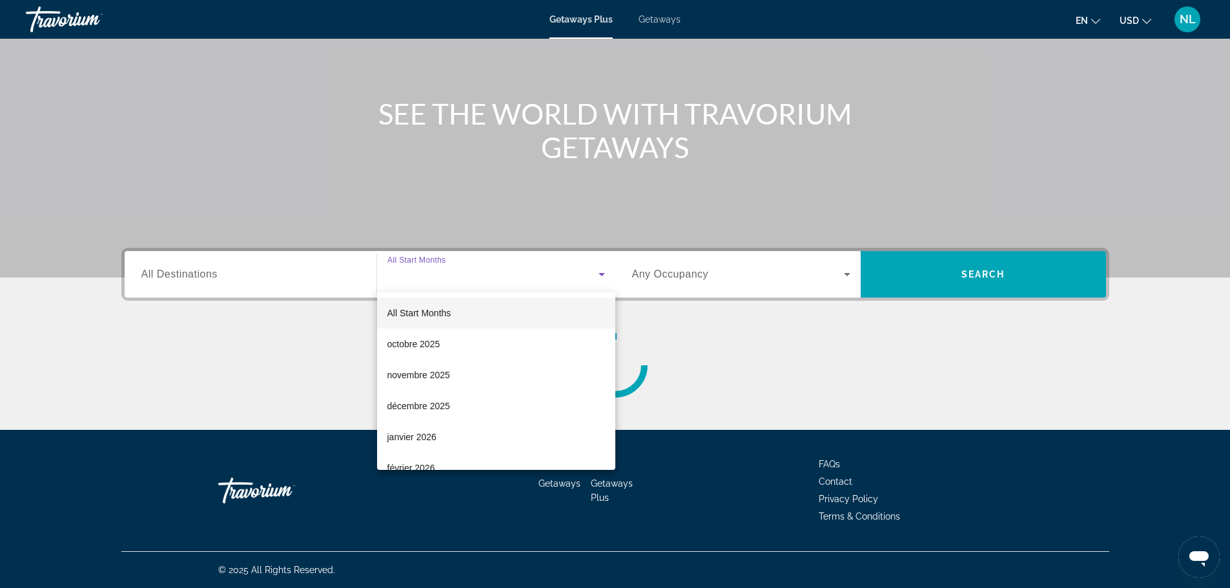
click at [639, 265] on div at bounding box center [615, 294] width 1230 height 588
